Goal: Navigation & Orientation: Understand site structure

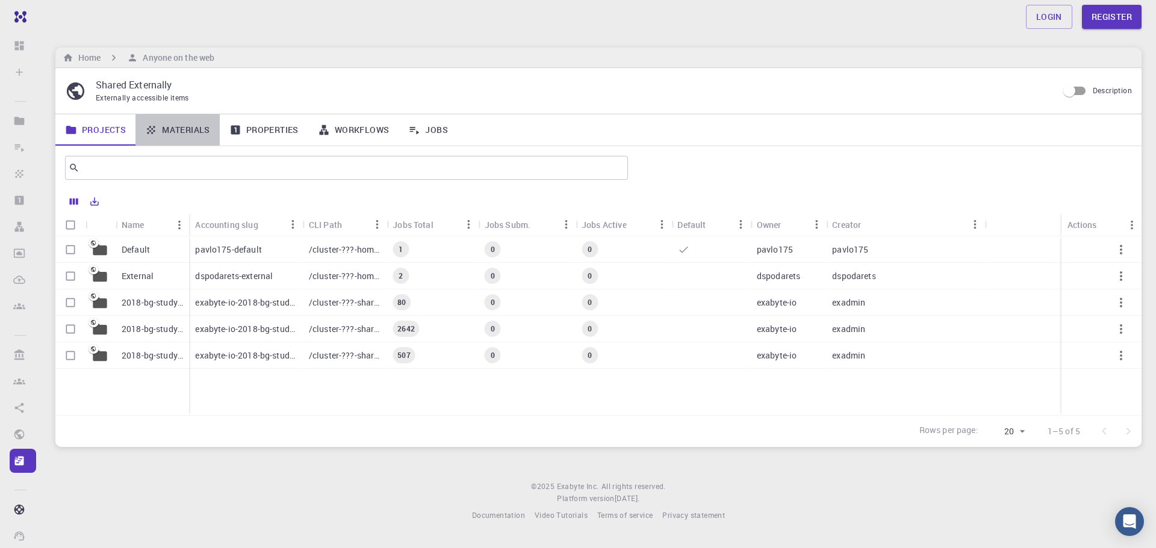
click at [164, 137] on link "Materials" at bounding box center [177, 129] width 84 height 31
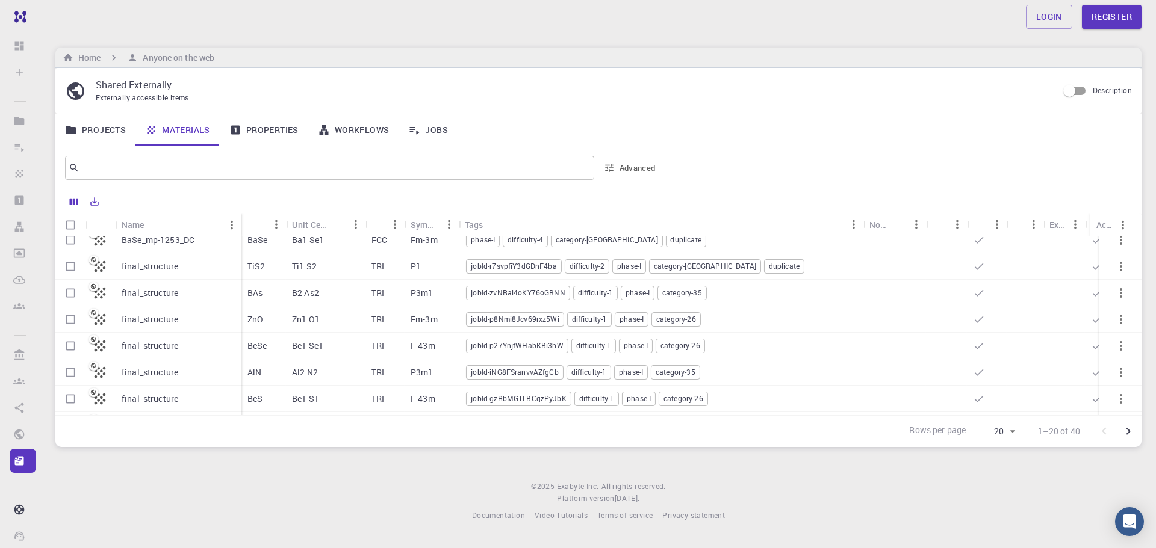
scroll to position [360, 0]
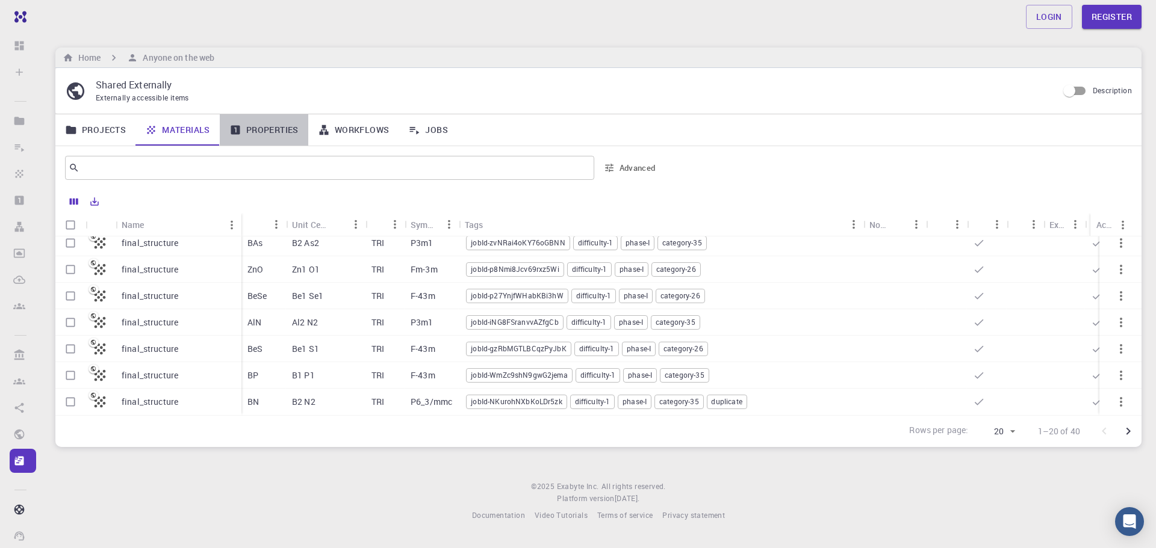
click at [258, 135] on link "Properties" at bounding box center [264, 129] width 88 height 31
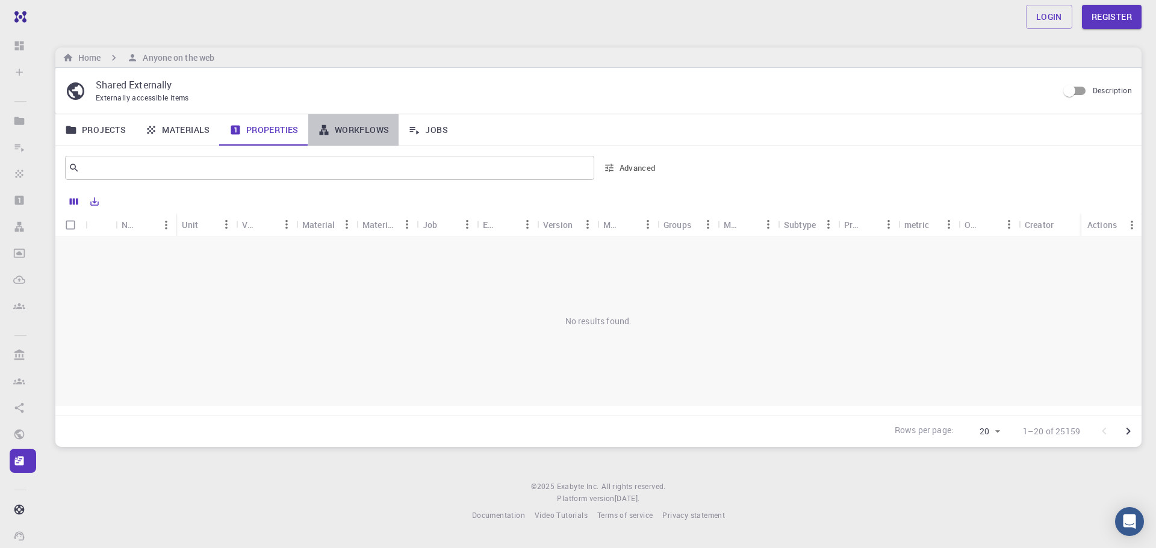
click at [356, 135] on link "Workflows" at bounding box center [353, 129] width 91 height 31
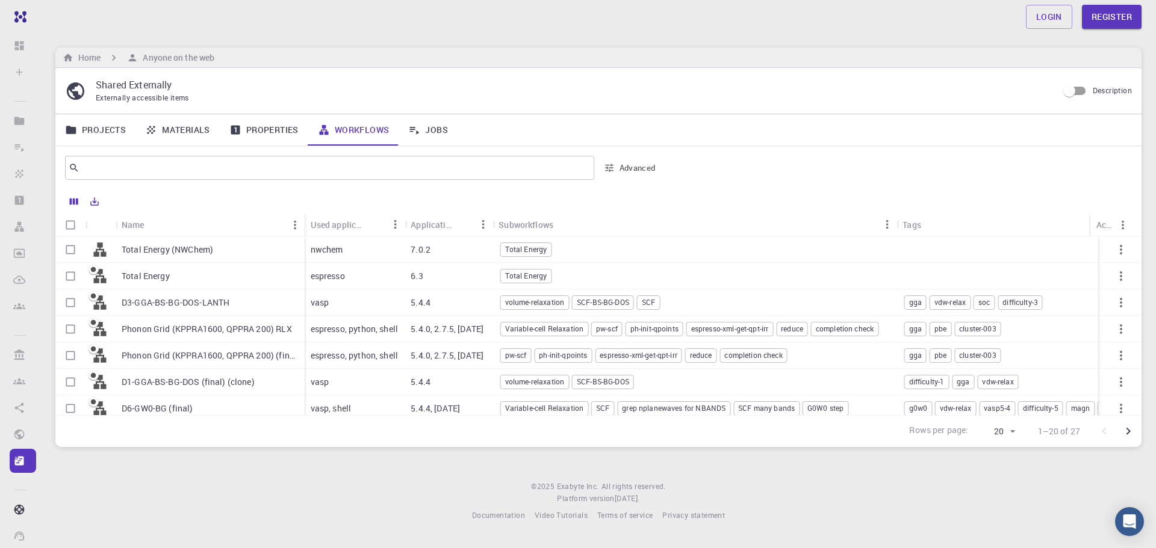
click at [117, 129] on link "Projects" at bounding box center [95, 129] width 80 height 31
